Goal: Transaction & Acquisition: Purchase product/service

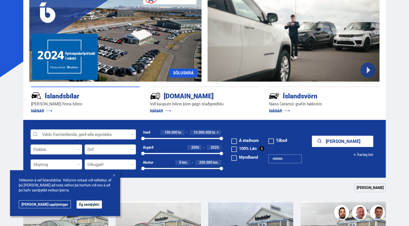
scroll to position [50, 0]
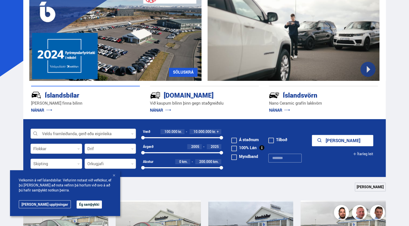
click at [64, 135] on div at bounding box center [83, 134] width 105 height 10
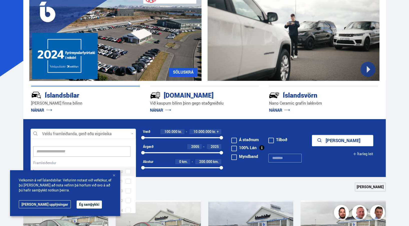
scroll to position [75, 104]
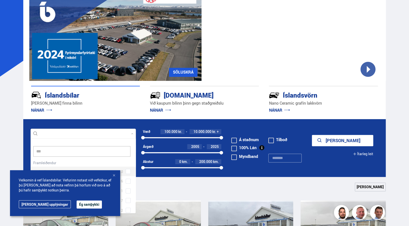
type input "****"
click at [52, 166] on div at bounding box center [88, 168] width 92 height 7
click at [127, 167] on div "Audi 20 Audi A3 6 Audi A6 1 Audi e-tron 7 Audi Q5 2 Audi Q7 3 Audi Q8 1" at bounding box center [83, 184] width 105 height 75
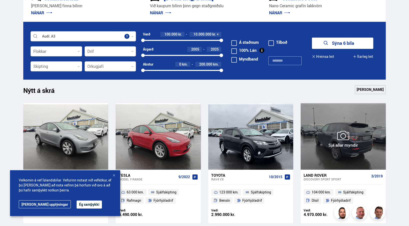
scroll to position [148, 0]
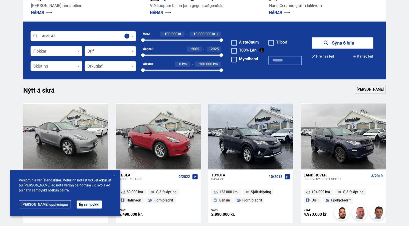
click at [340, 39] on button "Sýna 6 bíla" at bounding box center [342, 42] width 61 height 11
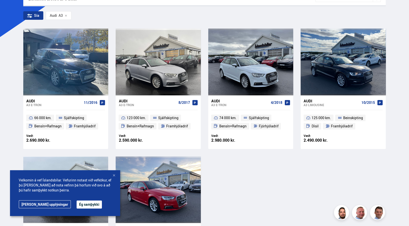
scroll to position [94, 0]
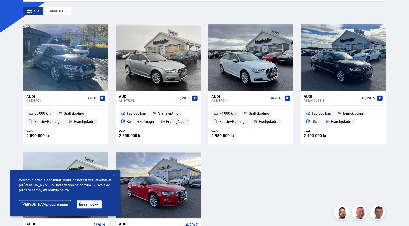
click at [217, 95] on div "Audi" at bounding box center [240, 96] width 58 height 5
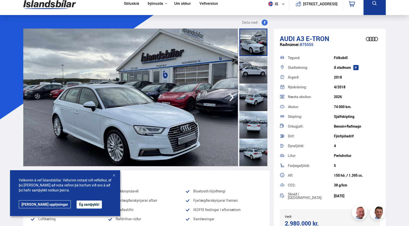
scroll to position [8, 0]
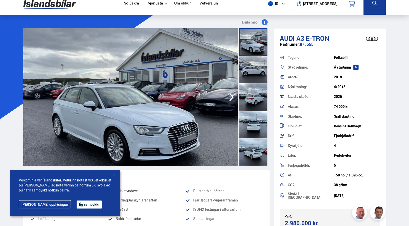
click at [233, 100] on icon "button" at bounding box center [231, 97] width 10 height 12
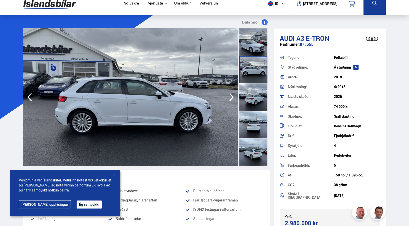
click at [233, 100] on icon "button" at bounding box center [231, 97] width 10 height 12
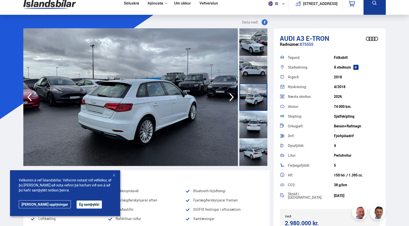
click at [233, 100] on icon "button" at bounding box center [231, 97] width 10 height 12
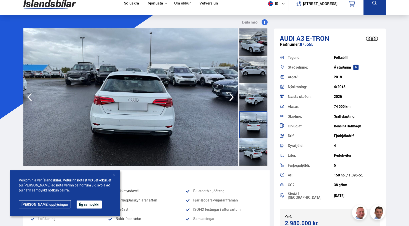
click at [233, 100] on icon "button" at bounding box center [231, 97] width 10 height 12
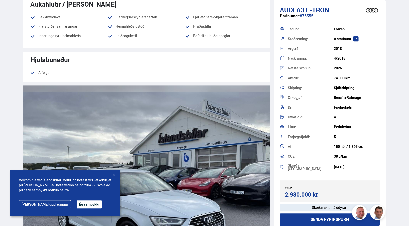
scroll to position [443, 0]
